Goal: Book appointment/travel/reservation

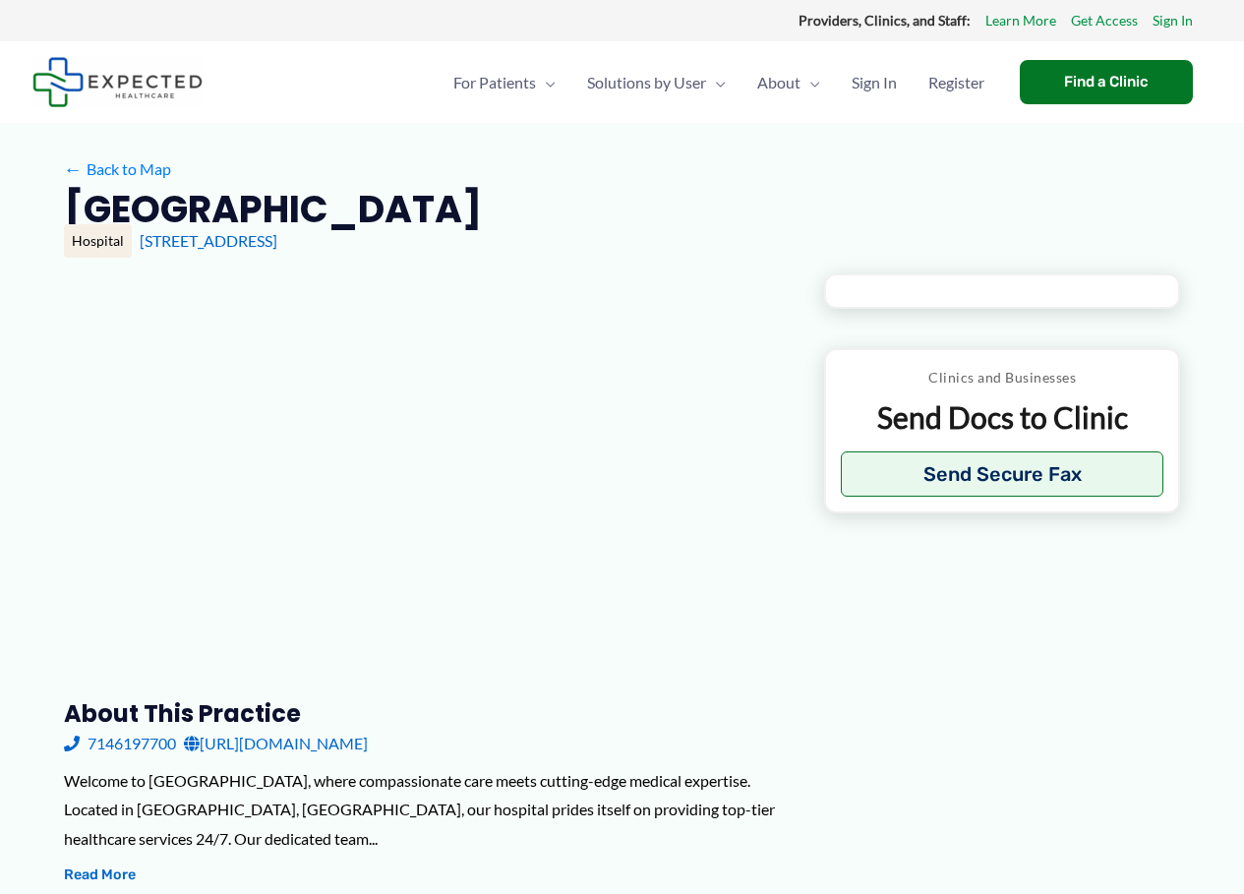
type input "**********"
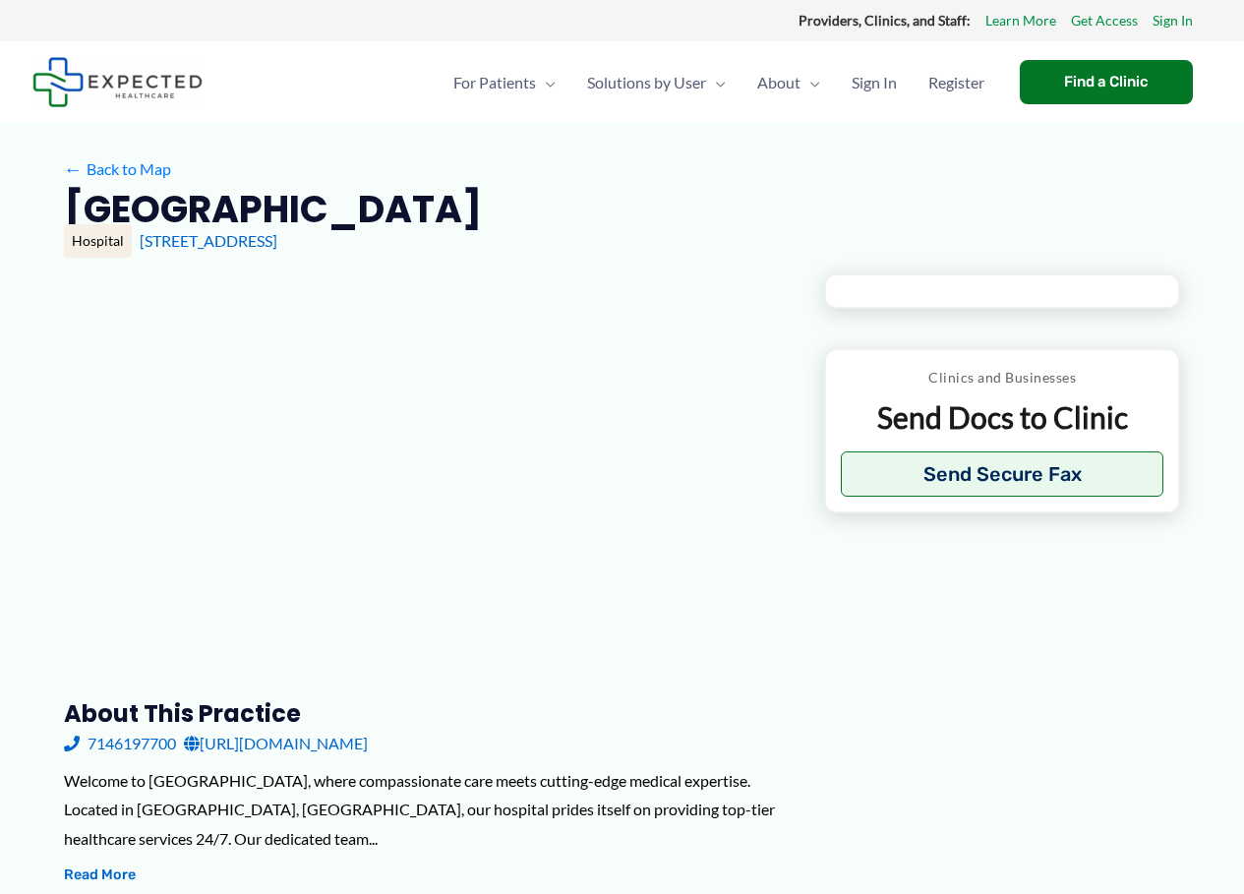
type input "**********"
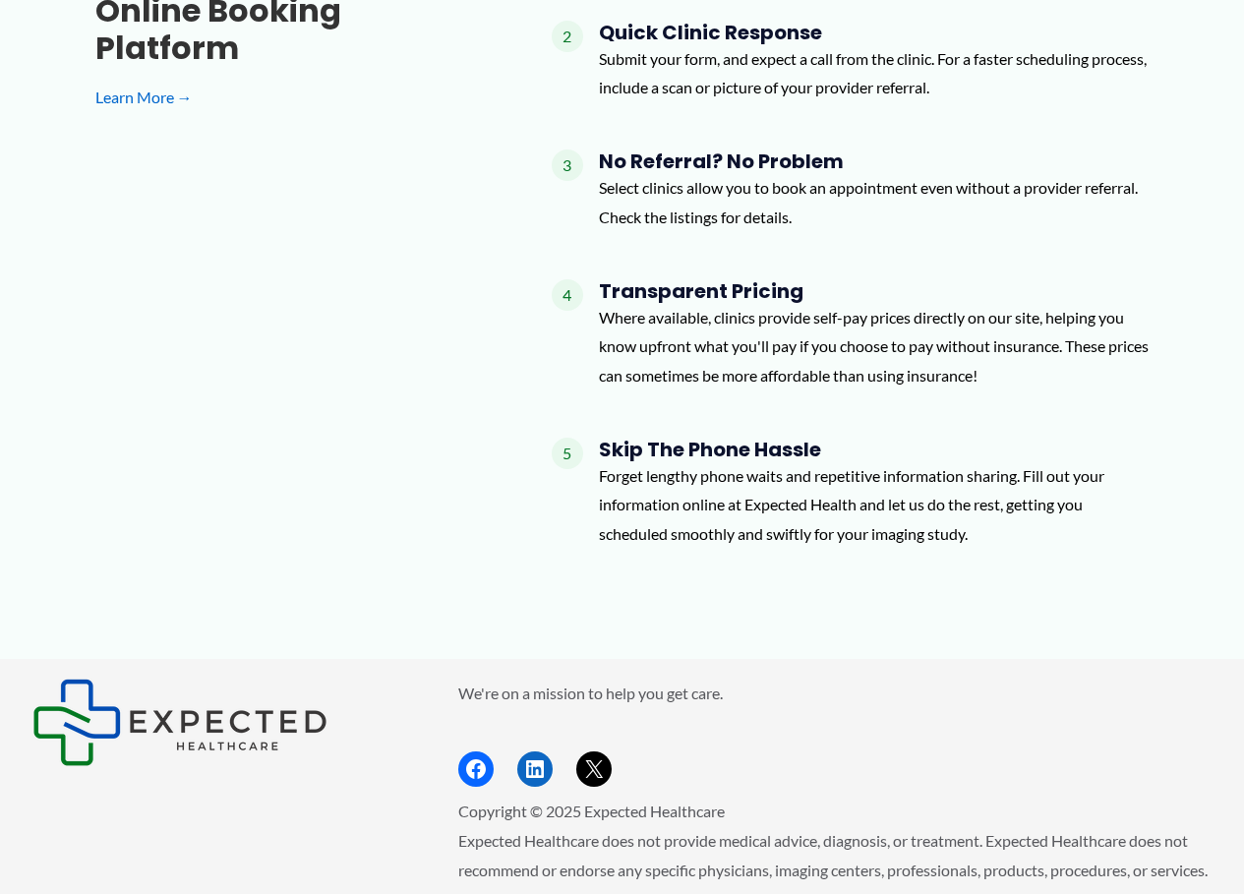
scroll to position [2047, 0]
